Goal: Task Accomplishment & Management: Manage account settings

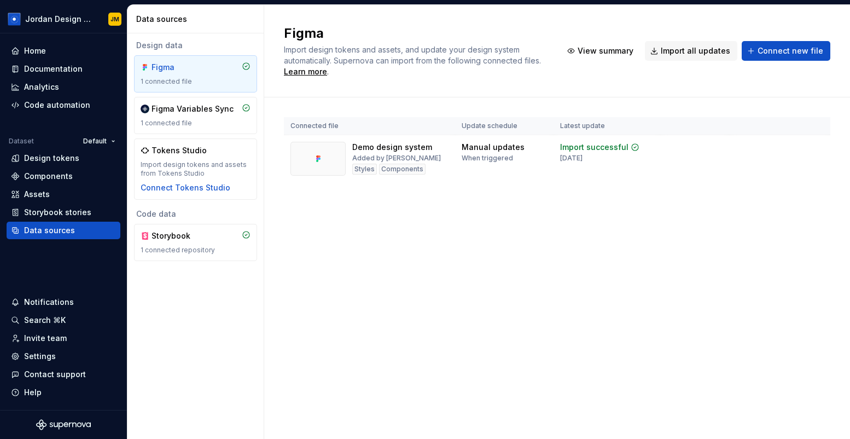
scroll to position [290, 0]
click at [54, 358] on div "Settings" at bounding box center [63, 356] width 105 height 11
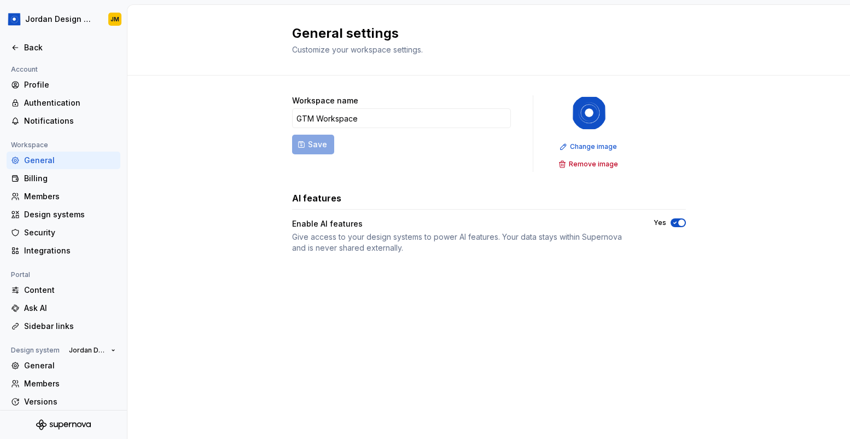
scroll to position [43, 0]
click at [43, 303] on div "Ask AI" at bounding box center [70, 308] width 92 height 11
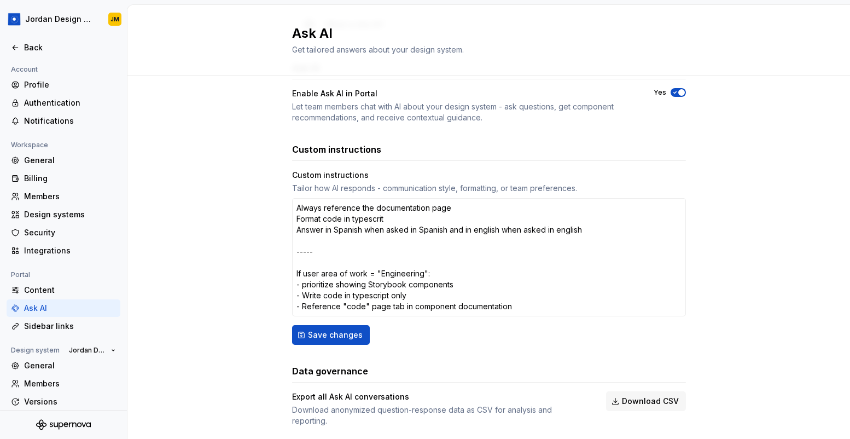
scroll to position [106, 0]
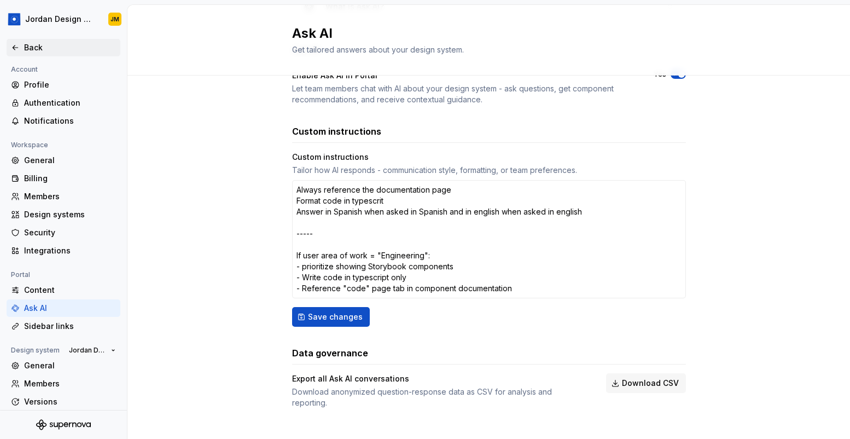
click at [38, 49] on div "Back" at bounding box center [70, 47] width 92 height 11
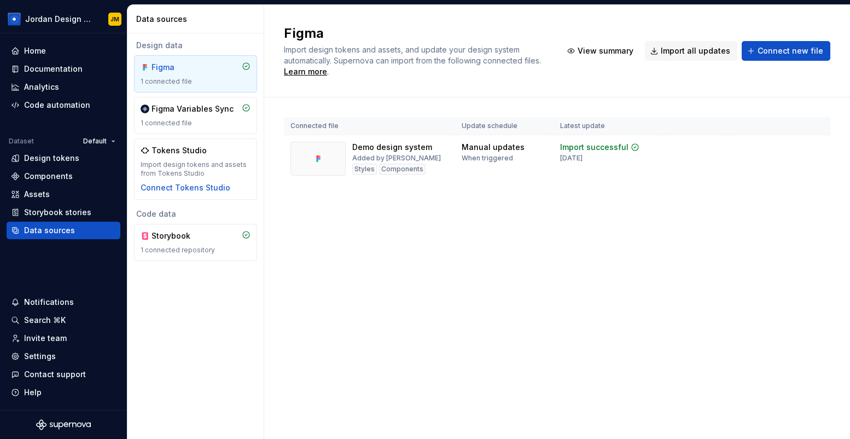
type textarea "*"
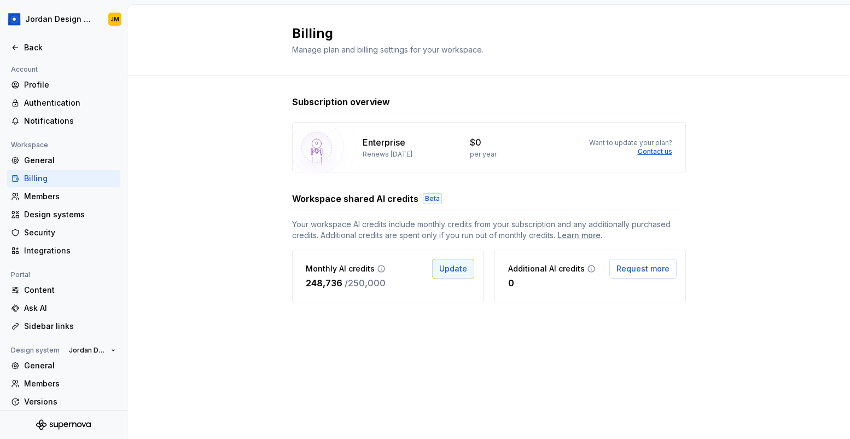
click at [451, 273] on span "Update" at bounding box center [453, 268] width 28 height 11
